Goal: Transaction & Acquisition: Book appointment/travel/reservation

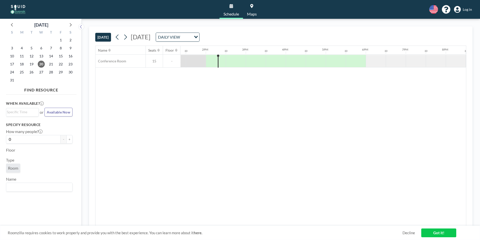
scroll to position [0, 541]
click at [229, 61] on div at bounding box center [231, 61] width 20 height 13
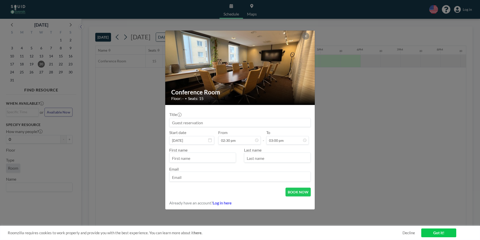
click at [226, 123] on input at bounding box center [240, 122] width 141 height 9
type input "[PERSON_NAME]"
click at [196, 159] on input "text" at bounding box center [203, 158] width 66 height 9
type input "[PERSON_NAME]"
click at [259, 158] on input "text" at bounding box center [277, 158] width 66 height 9
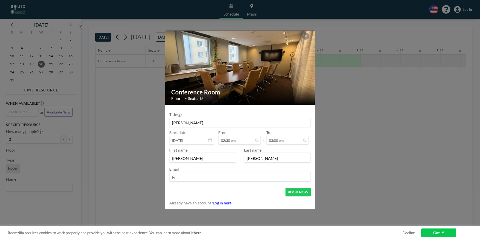
type input "[PERSON_NAME]"
click at [243, 178] on input "email" at bounding box center [240, 177] width 141 height 9
type input "[PERSON_NAME][EMAIL_ADDRESS][DOMAIN_NAME]"
click at [298, 191] on button "BOOK NOW" at bounding box center [298, 191] width 25 height 9
